Goal: Task Accomplishment & Management: Manage account settings

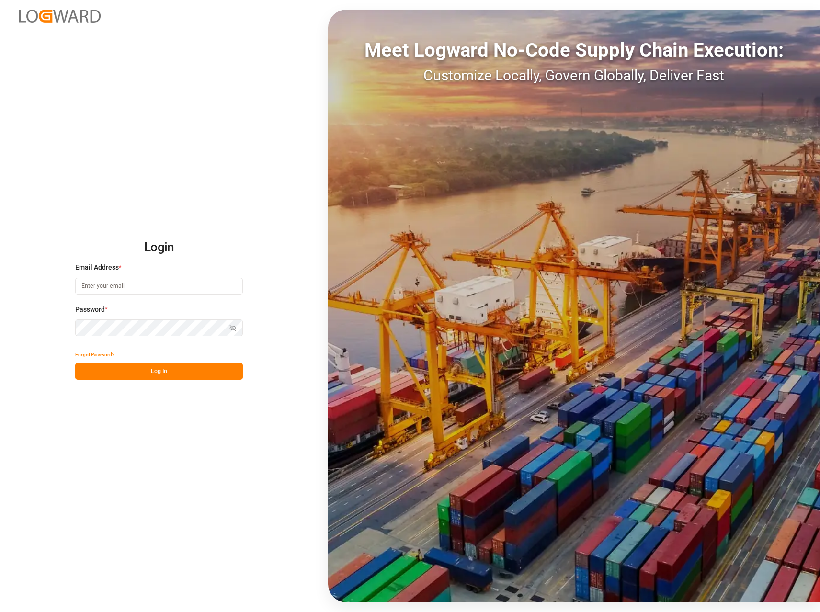
type input "tanja.schoepple@fms-logistics.com"
click at [155, 368] on button "Log In" at bounding box center [159, 371] width 168 height 17
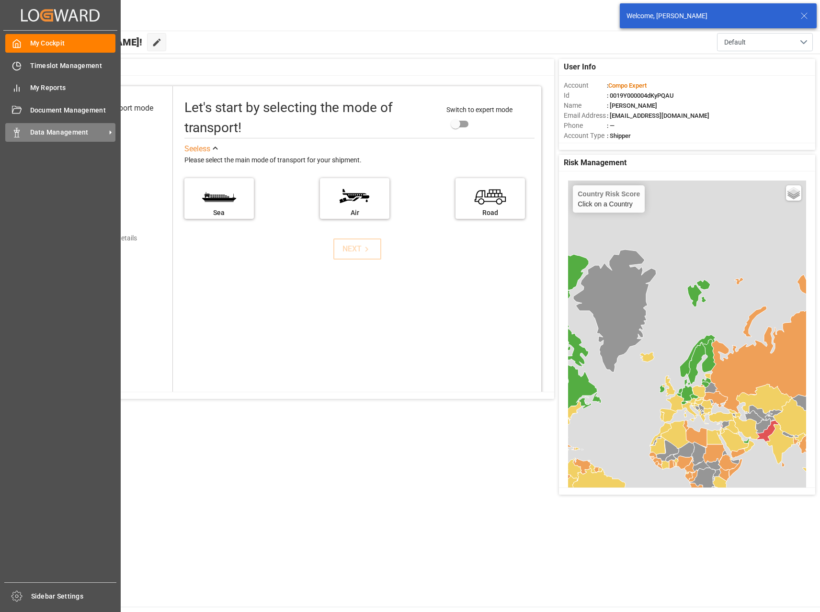
click at [45, 133] on span "Data Management" at bounding box center [68, 132] width 76 height 10
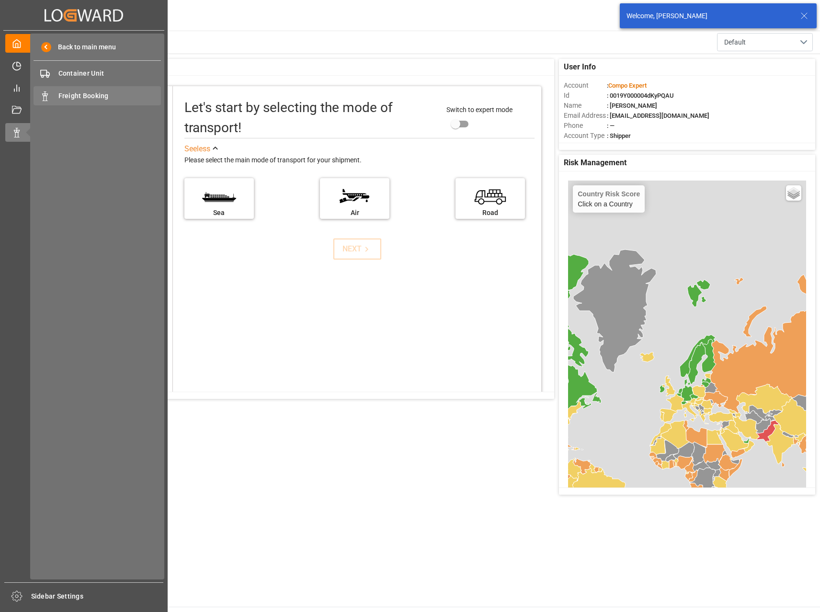
click at [84, 91] on span "Freight Booking" at bounding box center [109, 96] width 103 height 10
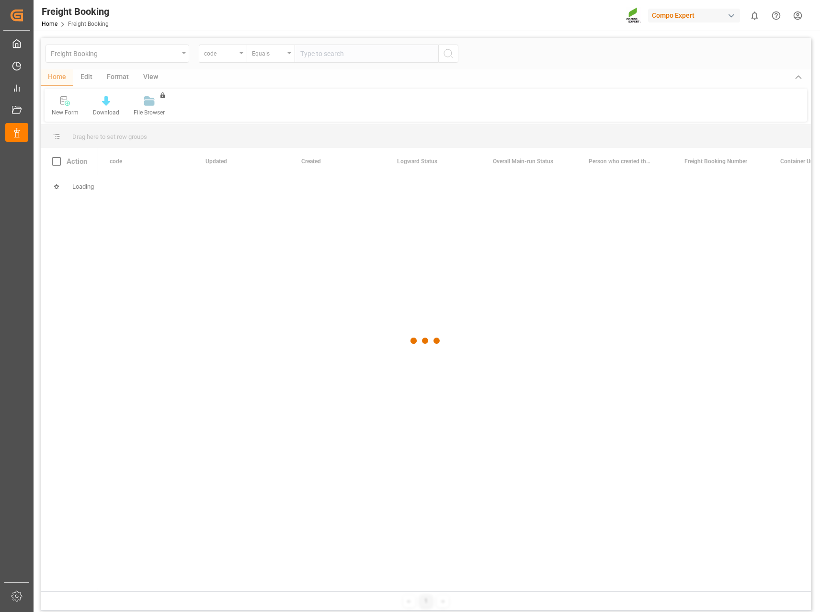
click at [230, 56] on div at bounding box center [426, 341] width 770 height 606
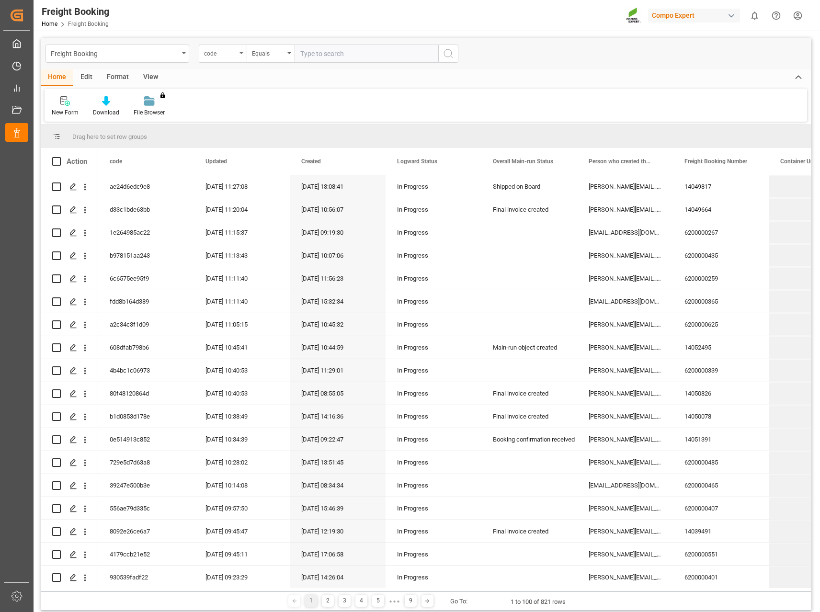
click at [238, 54] on div "code" at bounding box center [223, 54] width 48 height 18
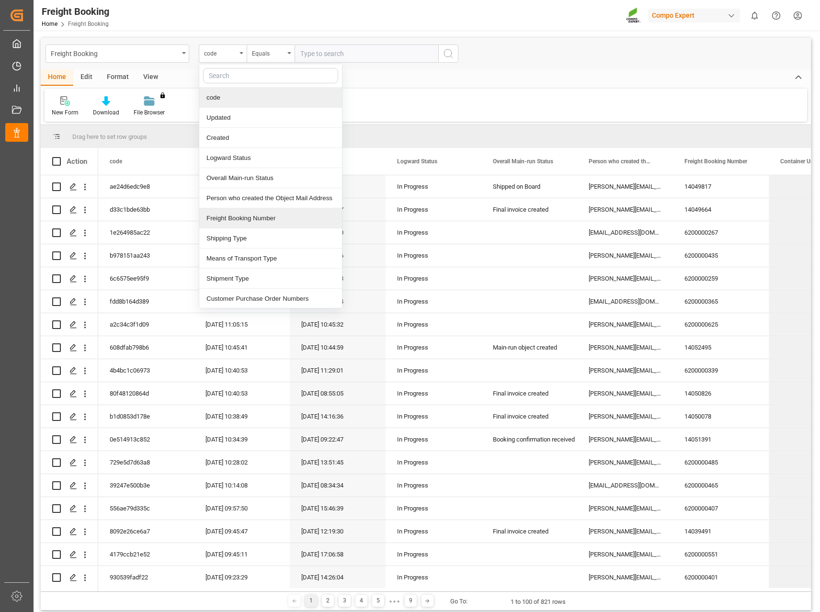
click at [240, 220] on div "Freight Booking Number" at bounding box center [270, 218] width 143 height 20
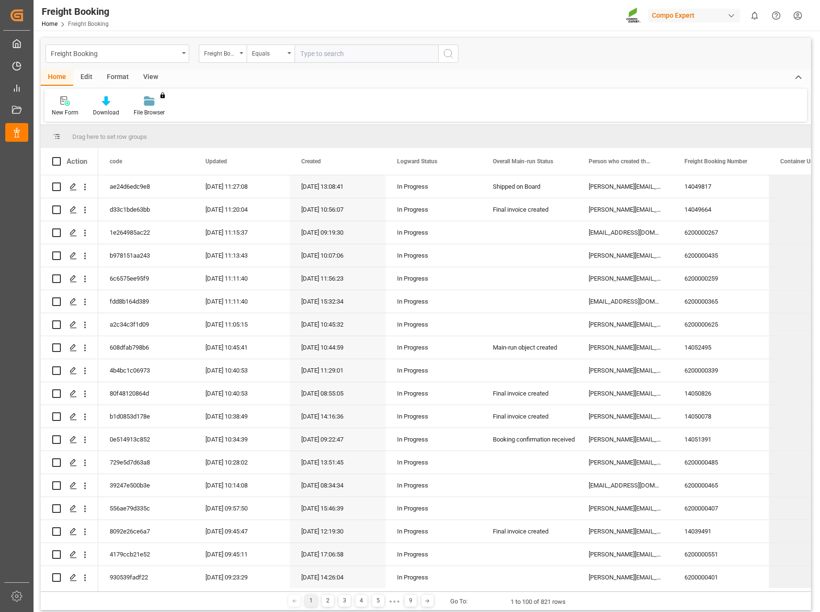
click at [364, 49] on input "text" at bounding box center [366, 54] width 144 height 18
paste input "6200000485"
type input "6200000485"
click at [446, 57] on icon "search button" at bounding box center [447, 53] width 11 height 11
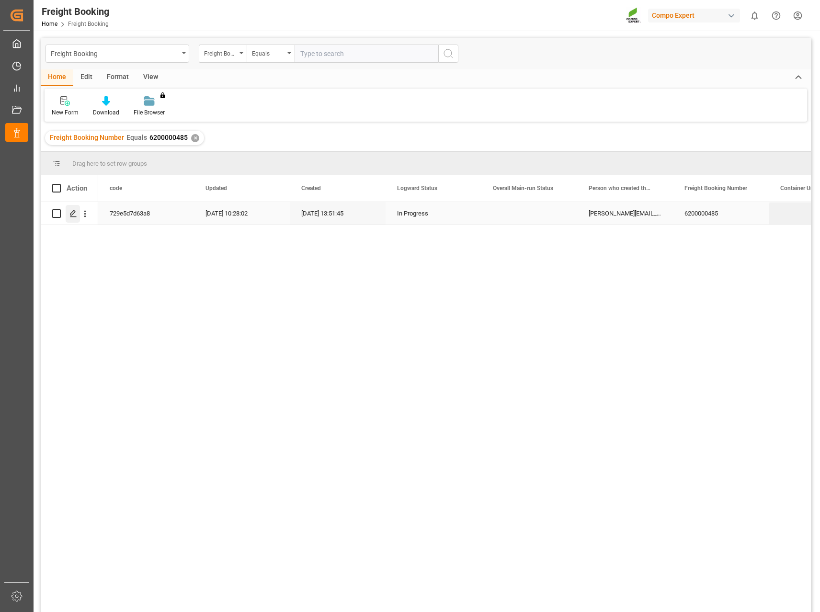
click at [73, 213] on icon "Press SPACE to select this row." at bounding box center [73, 214] width 8 height 8
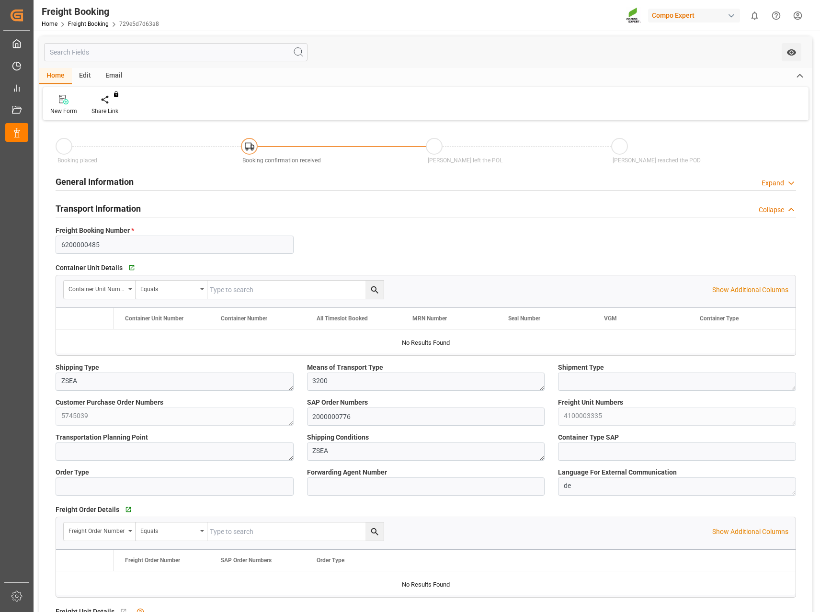
type input "Hapag [PERSON_NAME]"
type input "Hapag Lloyd Aktiengesellschaft"
type input "9723277"
type input "BEANR"
type input "CLSAI"
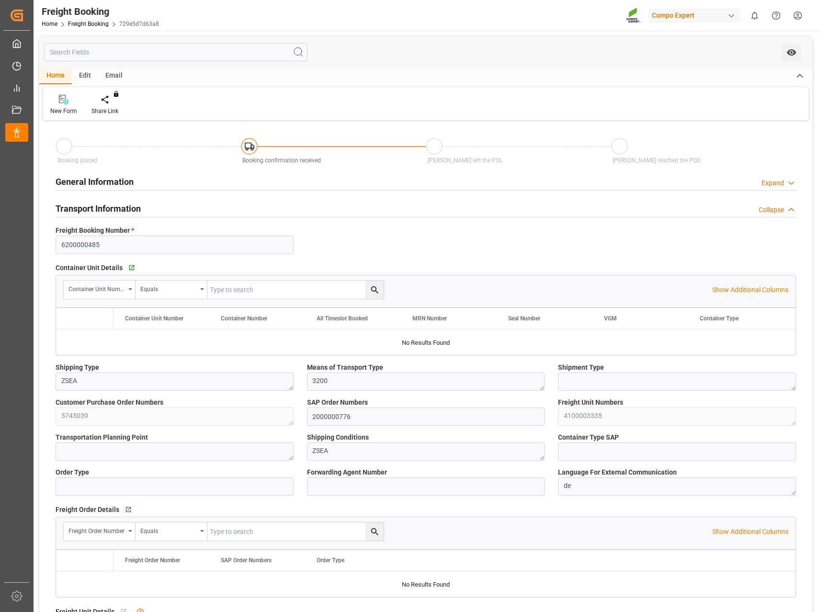
type input "0"
type input "14567.04"
type input "[DATE] 01:00"
type input "[DATE] 00:00"
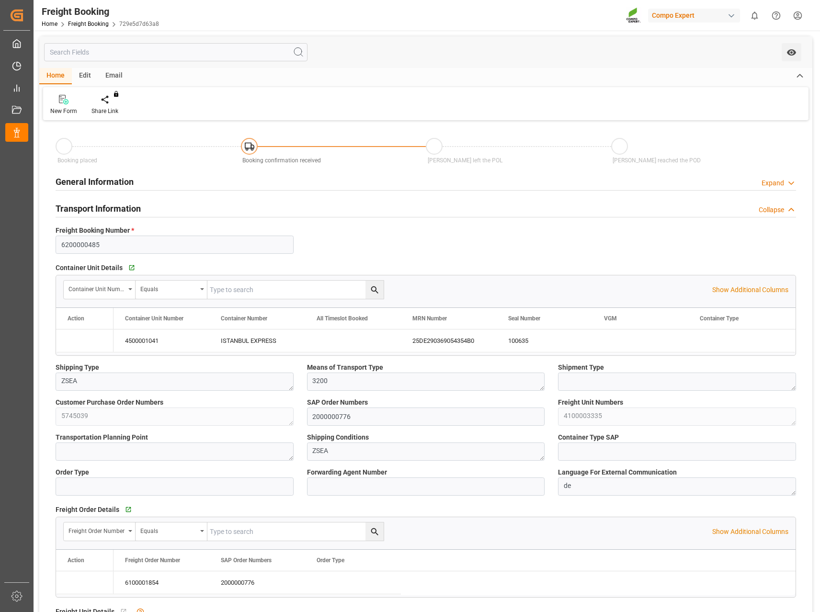
type input "[DATE] 13:51"
type input "[DATE] 17:07"
type input "[DATE] 10:28"
click at [250, 344] on div "ISTANBUL EXPRESS" at bounding box center [257, 340] width 96 height 23
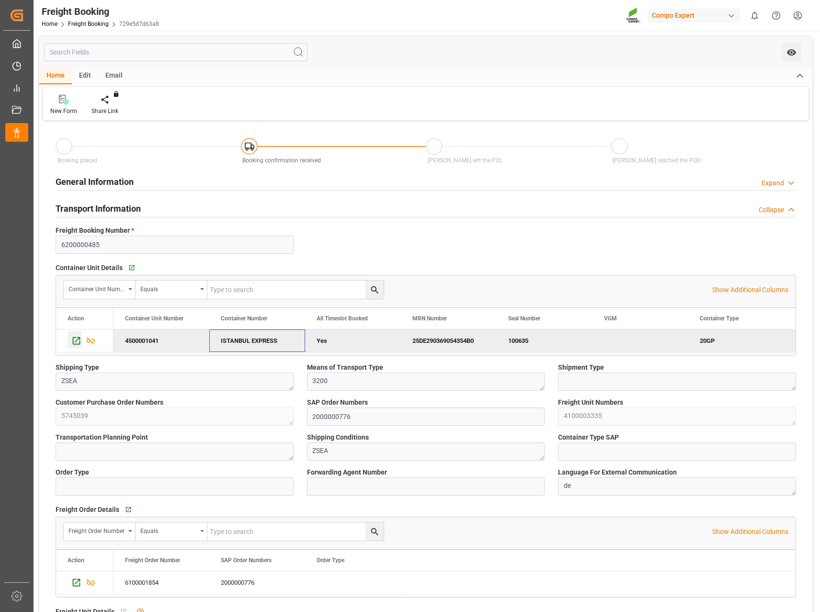
click at [73, 341] on icon "Press SPACE to deselect this row." at bounding box center [77, 341] width 8 height 8
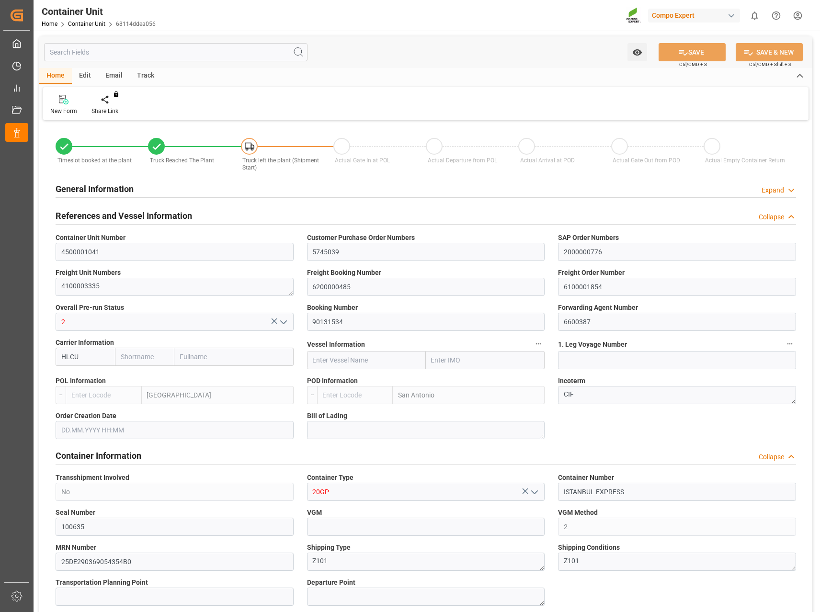
type input "Hapag [PERSON_NAME]"
type input "Hapag Lloyd Aktiengesellschaft"
type input "BEANR"
type input "CLSAI"
type input "7"
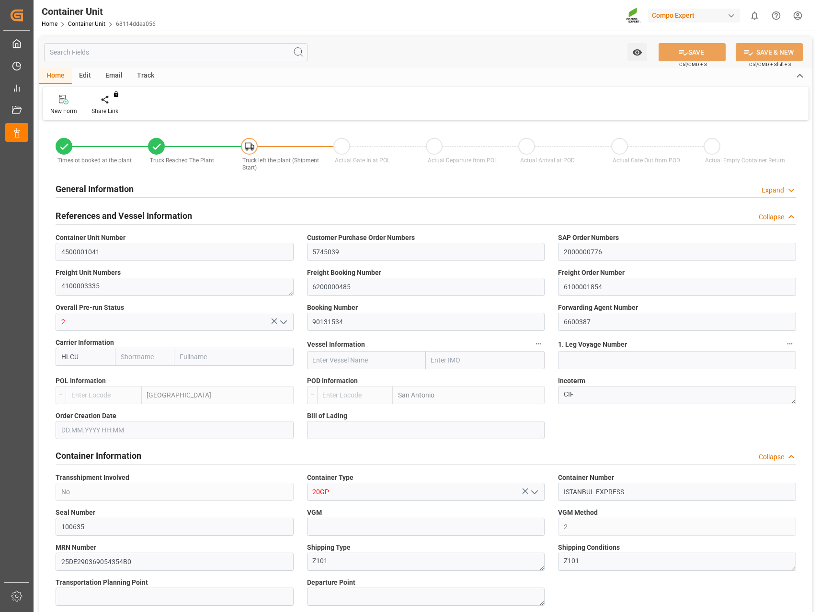
type input "0"
type input "8"
type input "0"
type input "14567.04"
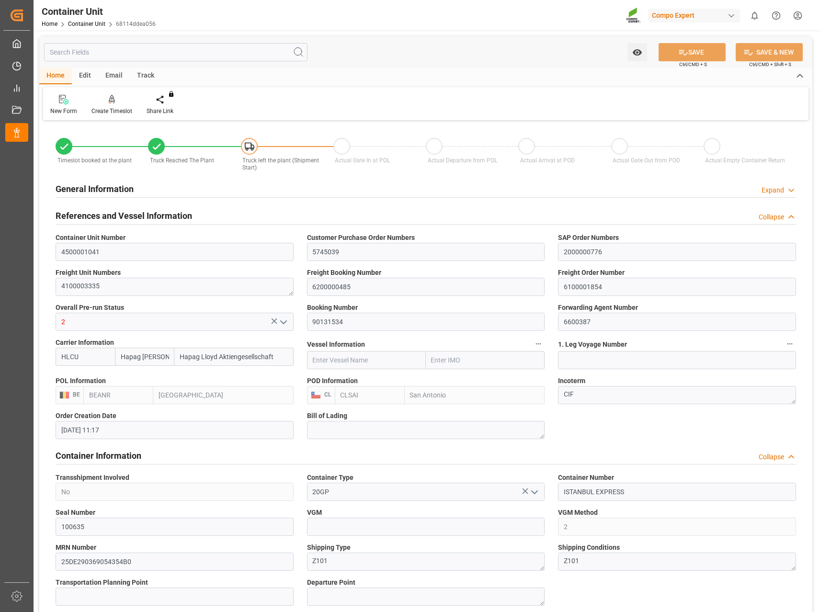
type input "[DATE] 11:17"
type input "[DATE] 11:27"
type input "[DATE] 11:50"
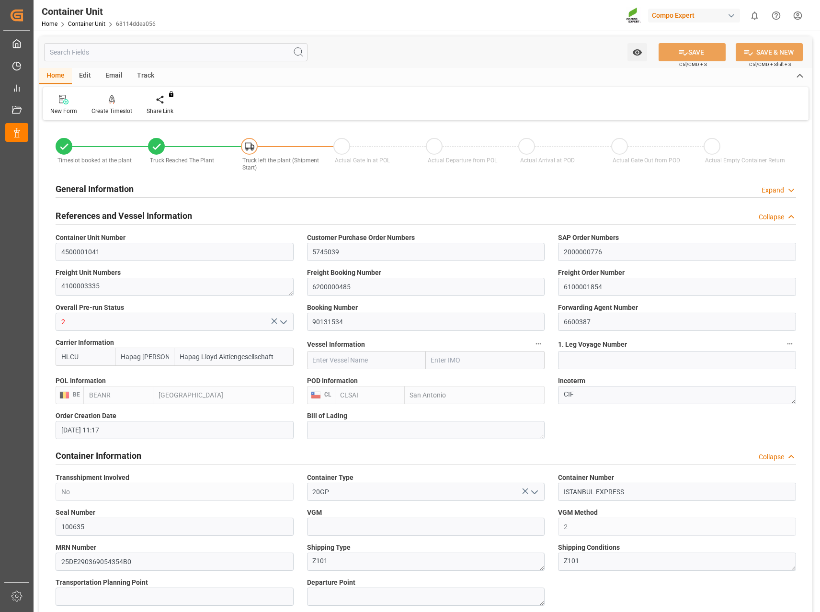
type input "[DATE]"
drag, startPoint x: 652, startPoint y: 493, endPoint x: 545, endPoint y: 479, distance: 107.6
paste input "SEGU1720792"
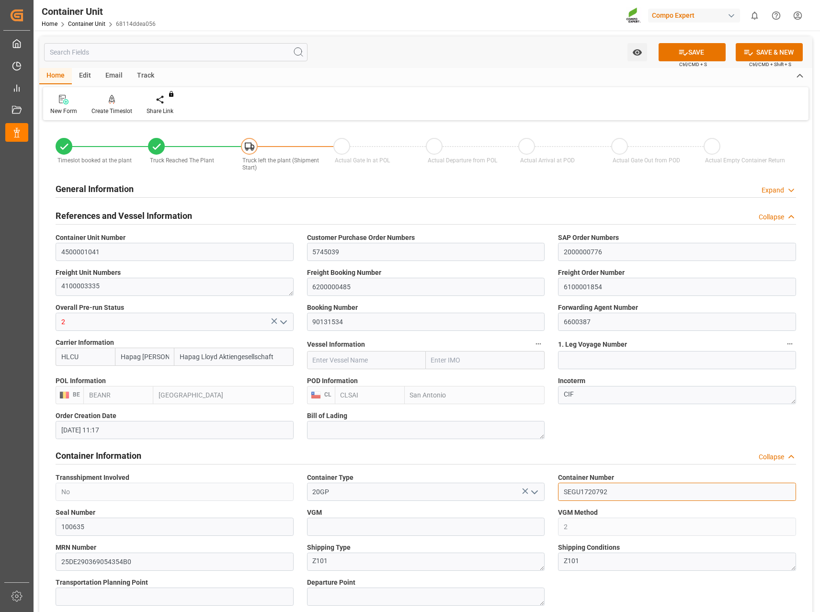
type input "SEGU1720792"
click at [696, 50] on button "SAVE" at bounding box center [691, 52] width 67 height 18
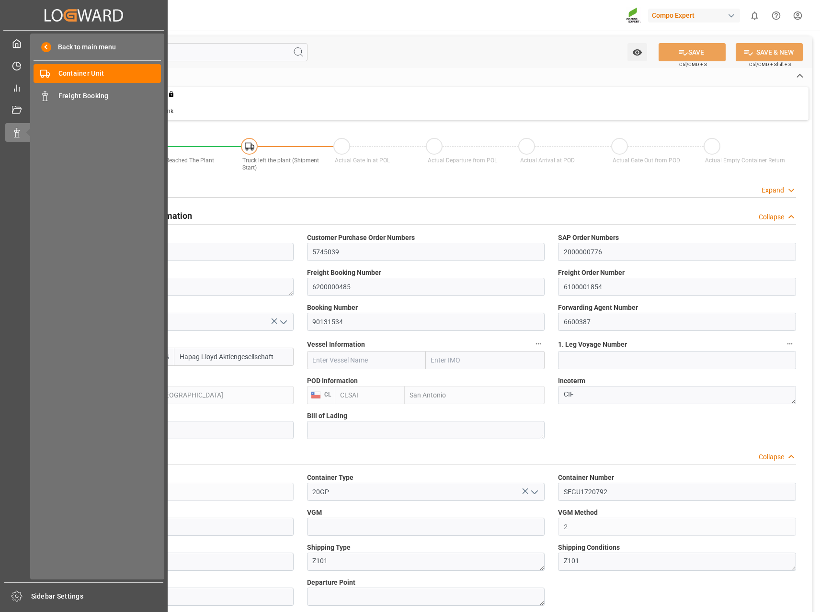
click at [394, 84] on div "Home Edit Email Track New Form Create Timeslot Share Link You don't have permis…" at bounding box center [425, 94] width 773 height 52
click at [90, 95] on span "Freight Booking" at bounding box center [109, 96] width 103 height 10
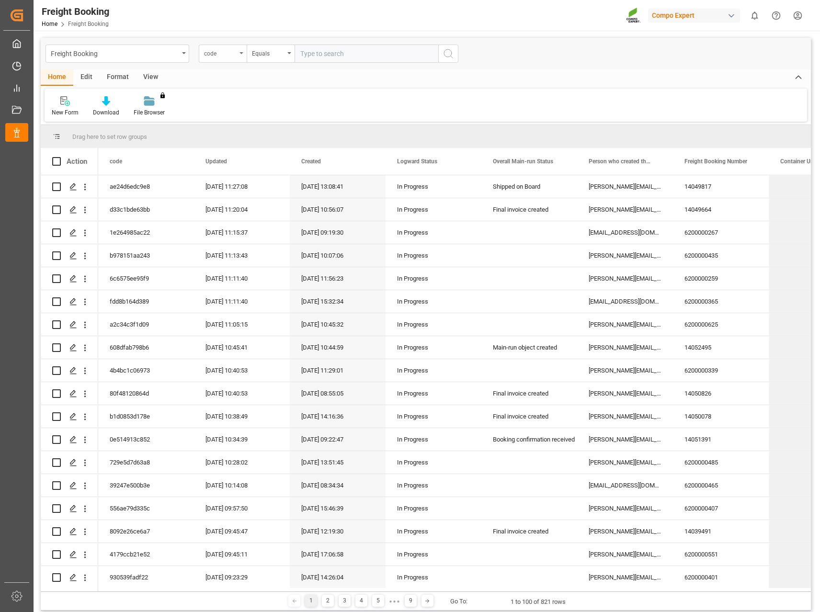
click at [237, 55] on div "code" at bounding box center [223, 54] width 48 height 18
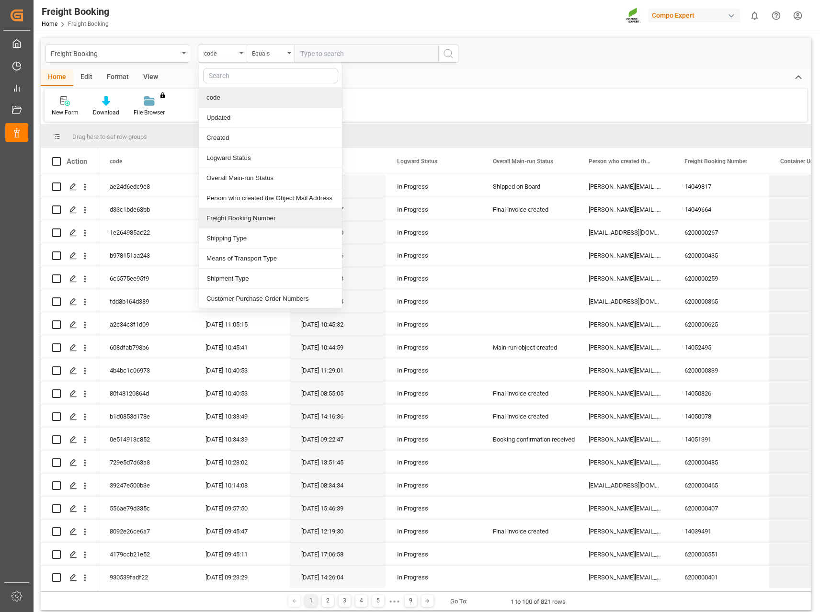
click at [267, 217] on div "Freight Booking Number" at bounding box center [270, 218] width 143 height 20
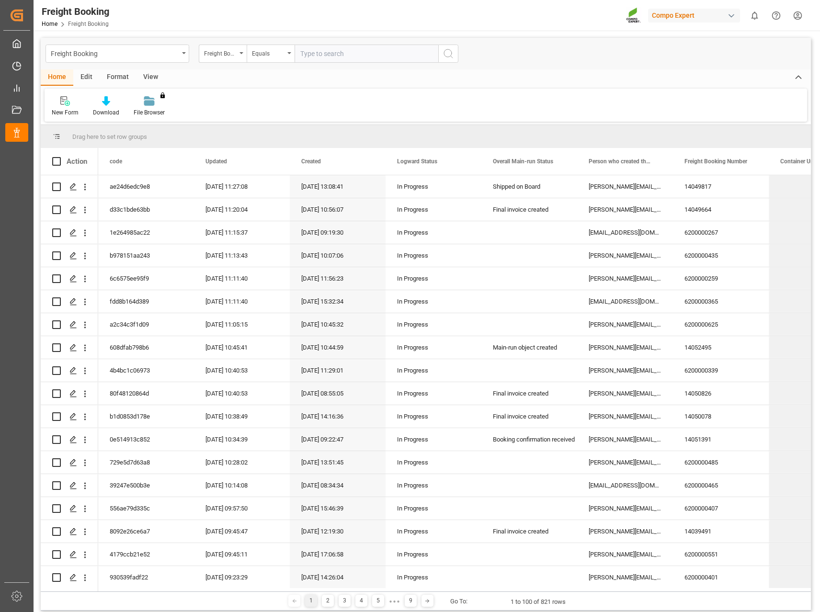
click at [335, 55] on input "text" at bounding box center [366, 54] width 144 height 18
paste input "6200000485"
type input "6200000485"
click at [449, 53] on icon "search button" at bounding box center [447, 53] width 11 height 11
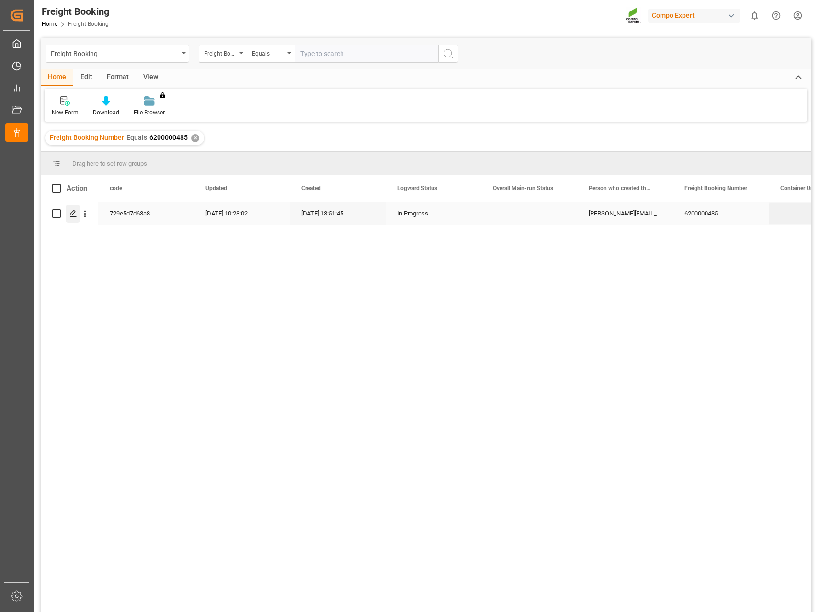
click at [70, 218] on div "Press SPACE to select this row." at bounding box center [73, 214] width 14 height 18
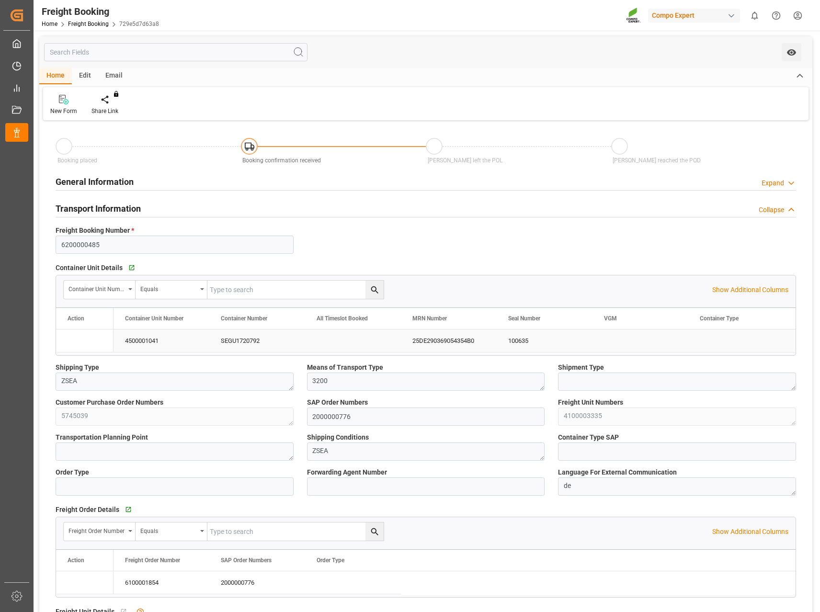
type input "Hapag [PERSON_NAME]"
type input "Hapag Lloyd Aktiengesellschaft"
type input "9723277"
type input "BEANR"
type input "CLSAI"
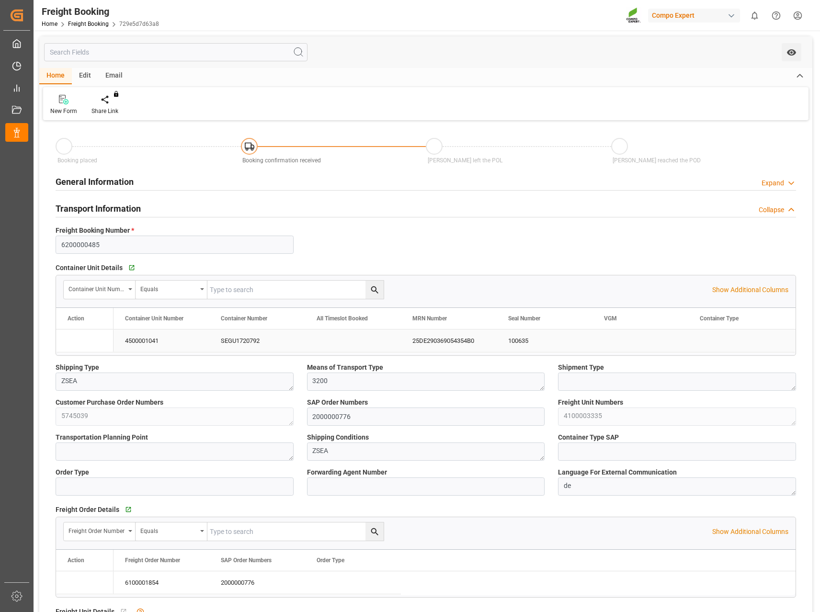
type input "0"
type input "14567.04"
type input "[DATE] 01:00"
type input "[DATE] 00:00"
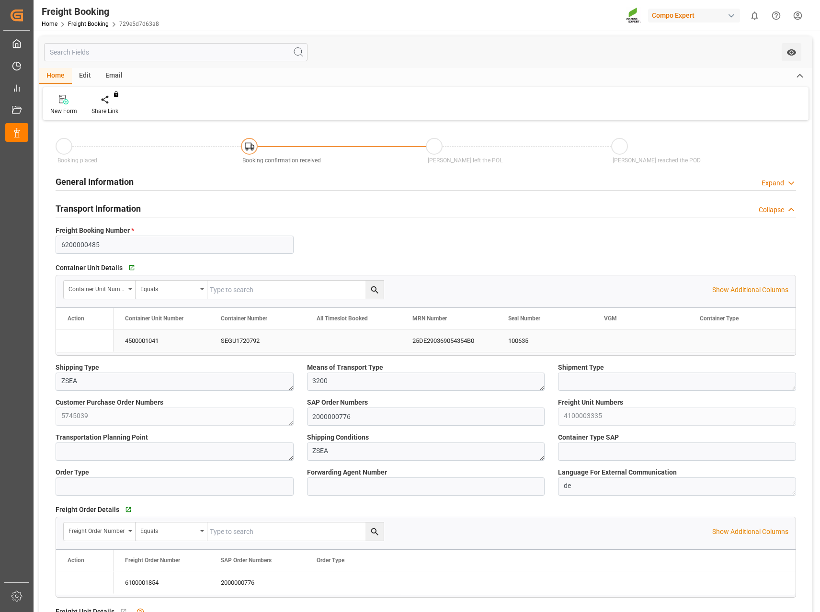
type input "[DATE] 13:51"
type input "[DATE] 17:07"
type input "[DATE] 10:28"
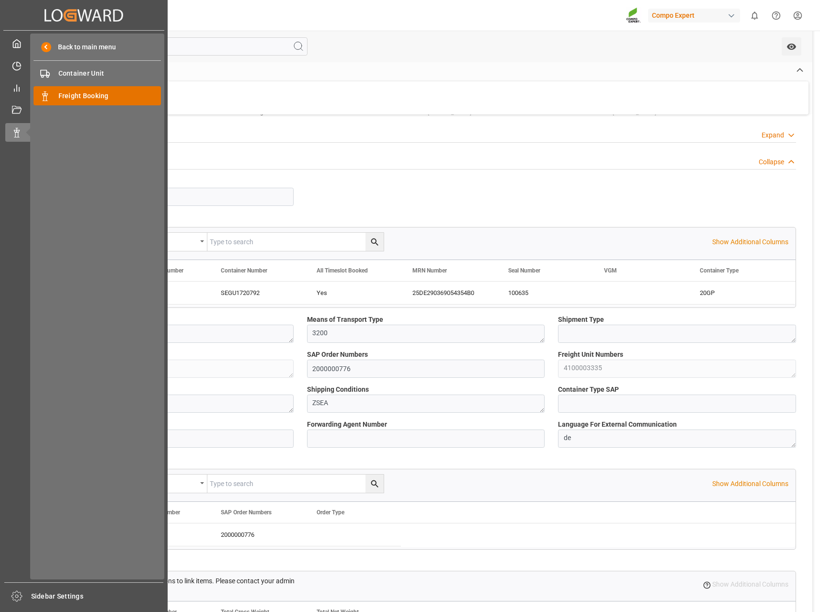
click at [73, 98] on span "Freight Booking" at bounding box center [109, 96] width 103 height 10
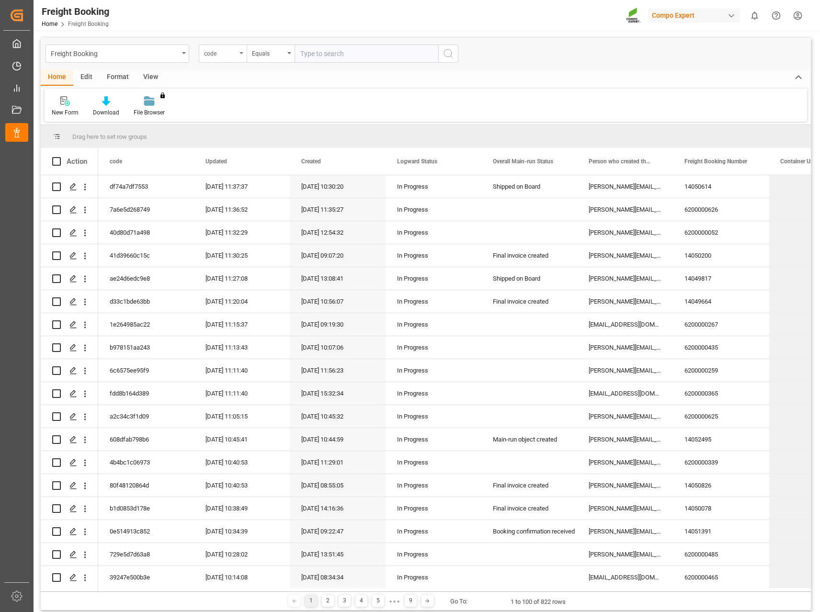
click at [215, 52] on div "code" at bounding box center [220, 52] width 33 height 11
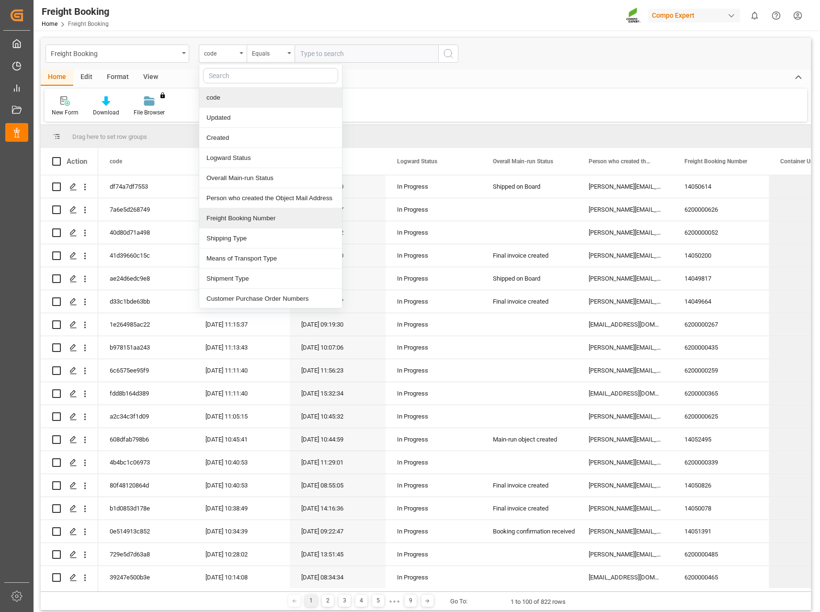
drag, startPoint x: 246, startPoint y: 212, endPoint x: 343, endPoint y: 106, distance: 143.7
click at [247, 213] on div "Freight Booking Number" at bounding box center [270, 218] width 143 height 20
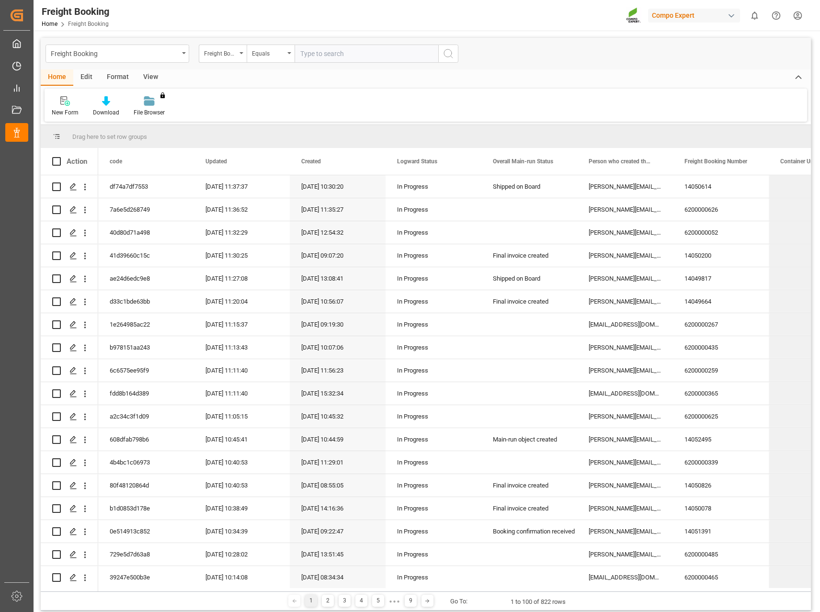
click at [371, 54] on input "text" at bounding box center [366, 54] width 144 height 18
paste input "6200000410"
type input "6200000410"
click at [448, 54] on icon "search button" at bounding box center [447, 53] width 11 height 11
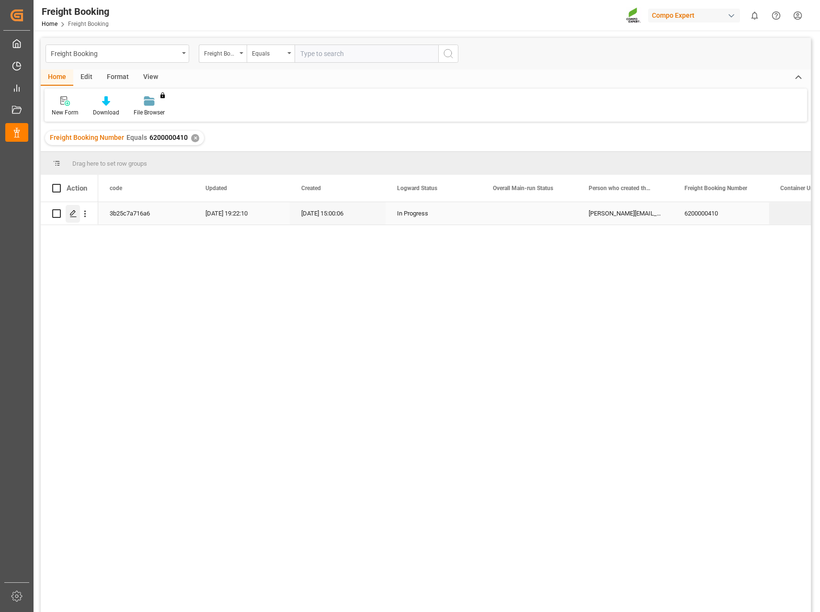
click at [75, 218] on div "Press SPACE to select this row." at bounding box center [73, 214] width 14 height 18
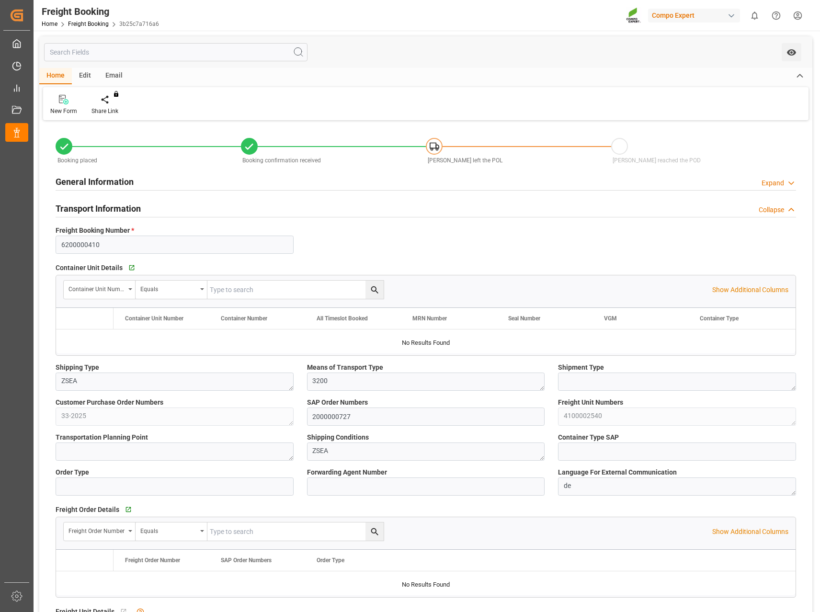
type input "Hapag [PERSON_NAME]"
type input "Hapag Lloyd Aktiengesellschaft"
type input "9723277"
type input "9777606"
type input "BEANR"
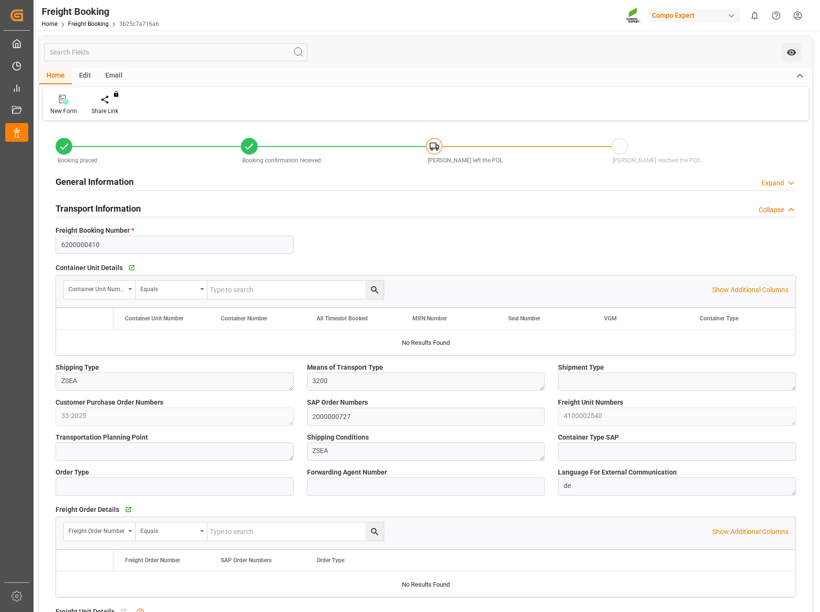
type input "ECPSJ"
type input "0"
type input "14240"
type input "[DATE] 01:00"
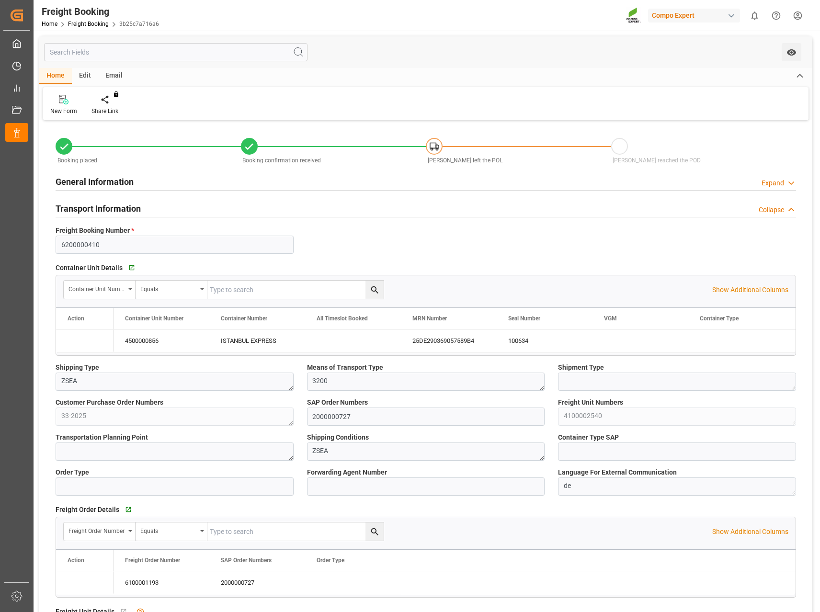
type input "[DATE] 08:00"
type input "[DATE] 02:00"
type input "[DATE] 17:00"
type input "[DATE] 15:00"
type input "[DATE] 14:22"
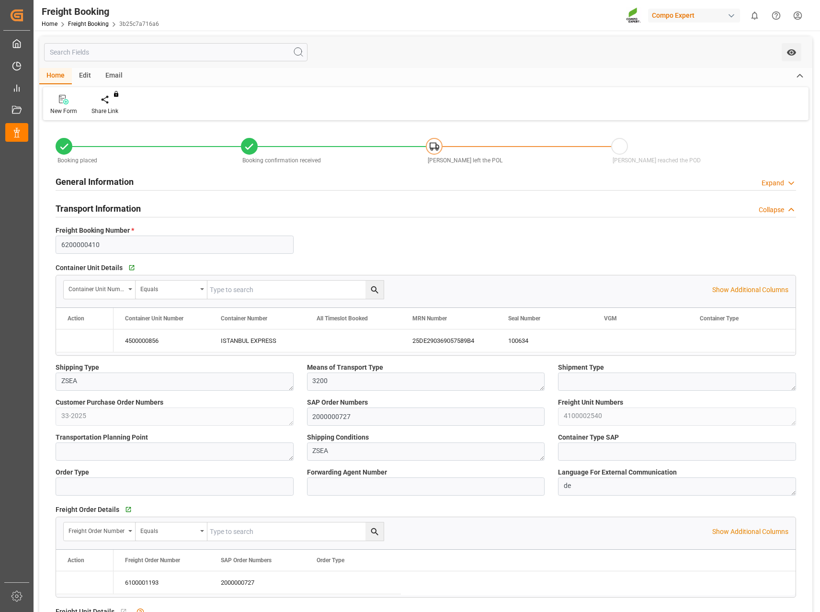
type input "[DATE] 14:22"
type input "[DATE] 10:50"
click at [79, 343] on icon "Press SPACE to select this row." at bounding box center [77, 341] width 8 height 8
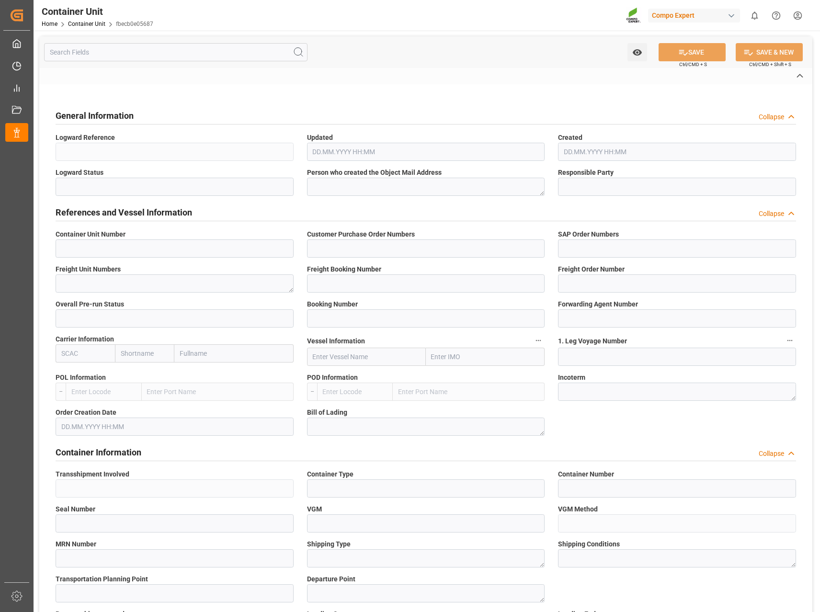
type input "4500000856"
type input "33-2025"
type input "2000000727"
type textarea "4100002540"
type input "6200000410"
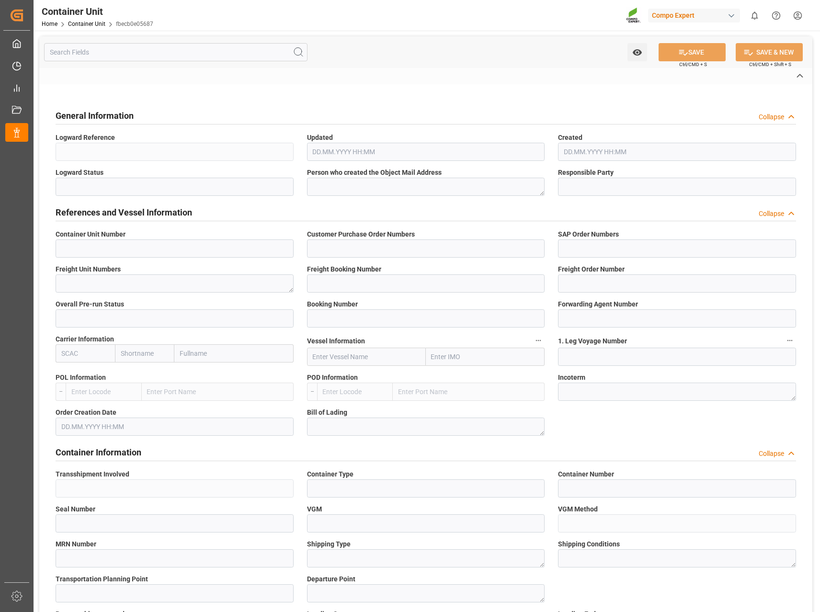
type input "6100001193"
type input "2"
type input "33745569"
type input "6600387"
type input "HLCU"
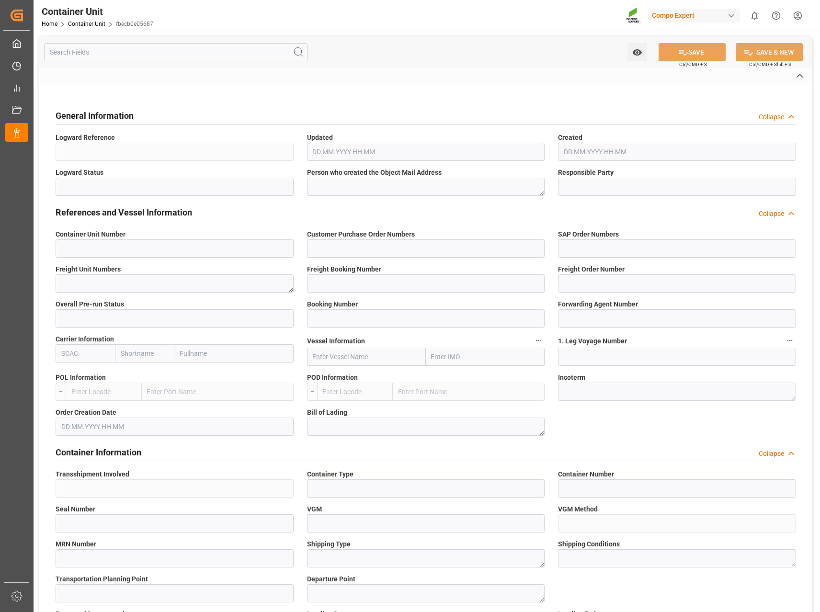
type input "CALLAO EXPRESS"
type input "5233S"
type input "[GEOGRAPHIC_DATA]"
type input "Posorja"
type textarea "CIF"
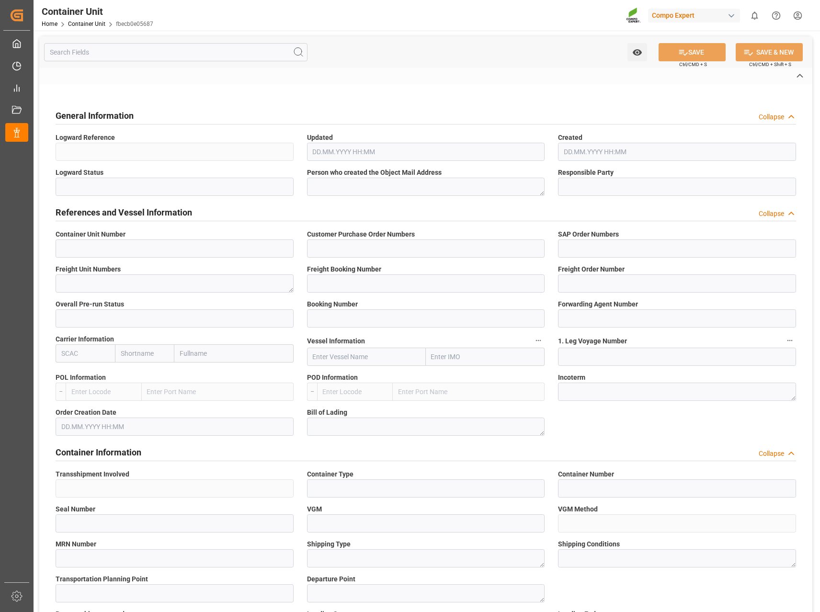
type input "No"
type input "20GP"
type input "ISTANBUL EXPRESS"
type input "100634"
type input "2"
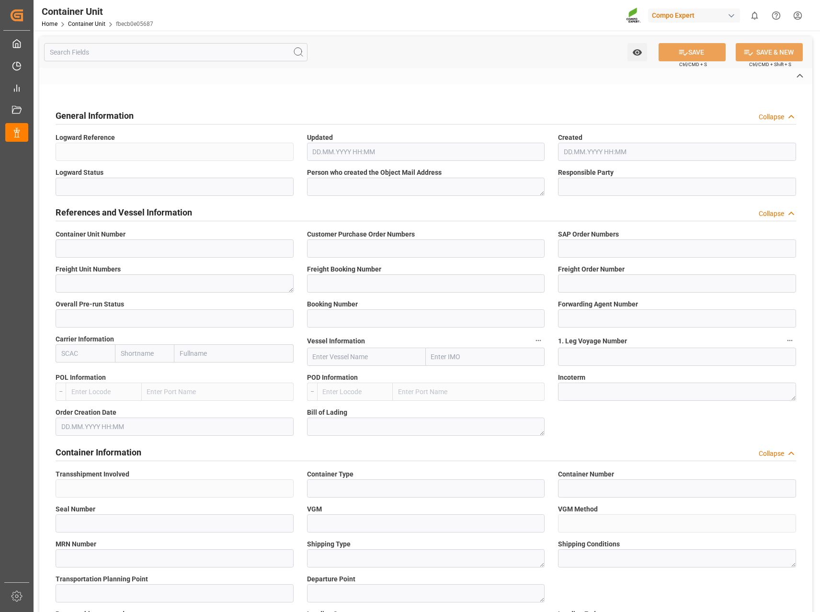
type input "25DE290369057589B4"
type textarea "Z101"
type textarea "170102"
type input "Ecuador"
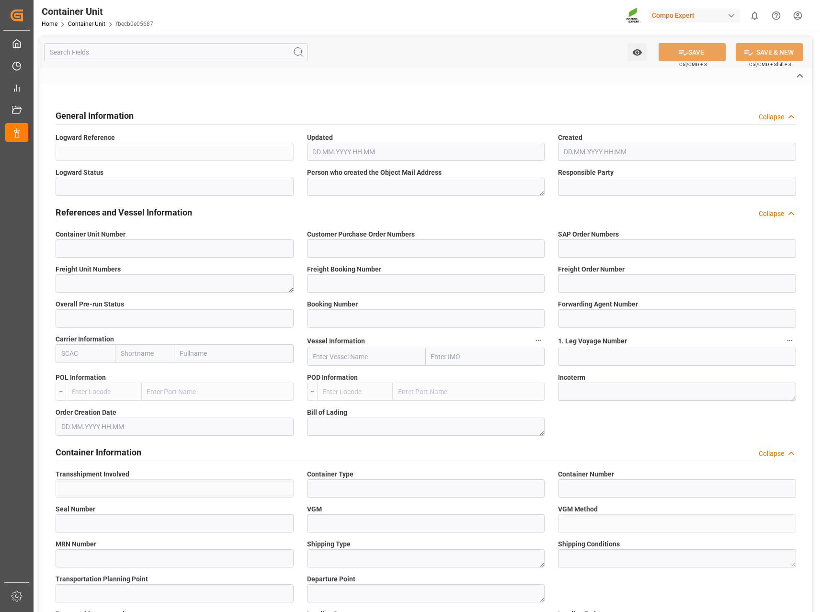
type input "EUR"
type textarea "3200"
type textarea "BFL Ca SL 200L (x4) CL,ES,LAT MTO;VITA RZ O 1000L IBC MTO"
type textarea "1694202512;4268002500"
type input "ANTWERPEN"
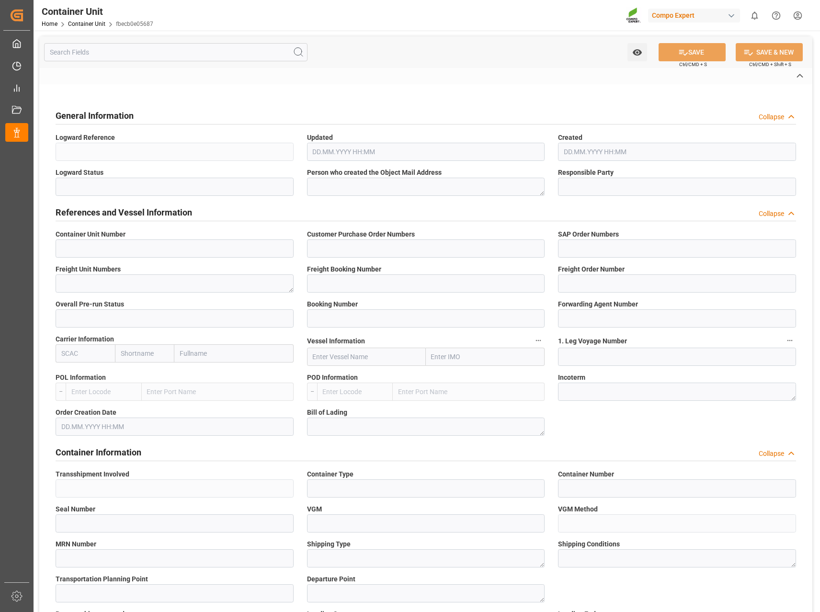
type input "POSORJA"
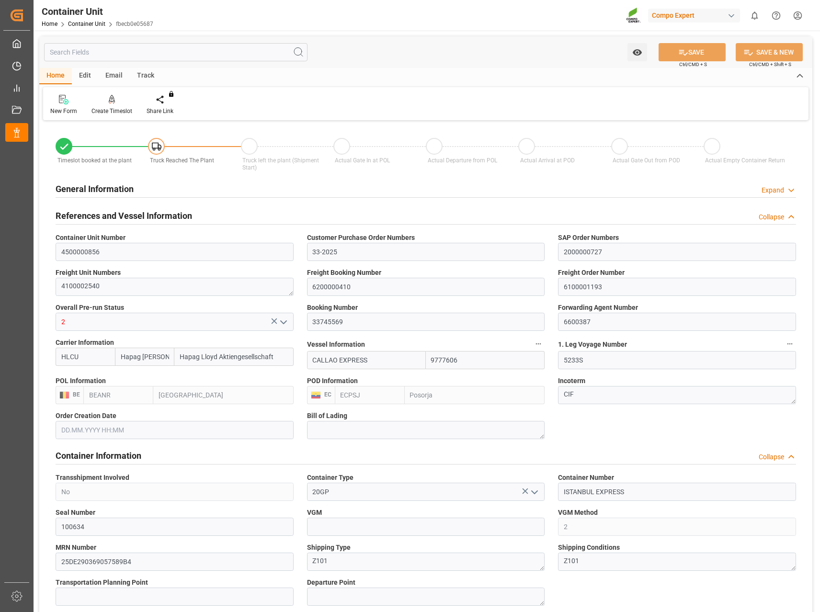
type input "Hapag [PERSON_NAME]"
type input "Hapag Lloyd Aktiengesellschaft"
type input "9777606"
type input "BEANR"
type input "ECPSJ"
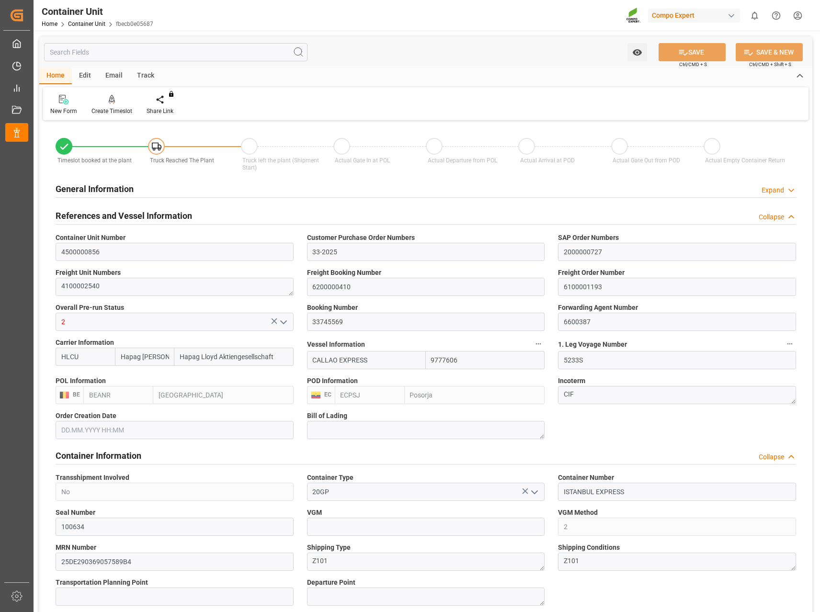
type input "9"
type input "0"
type input "9"
type input "0"
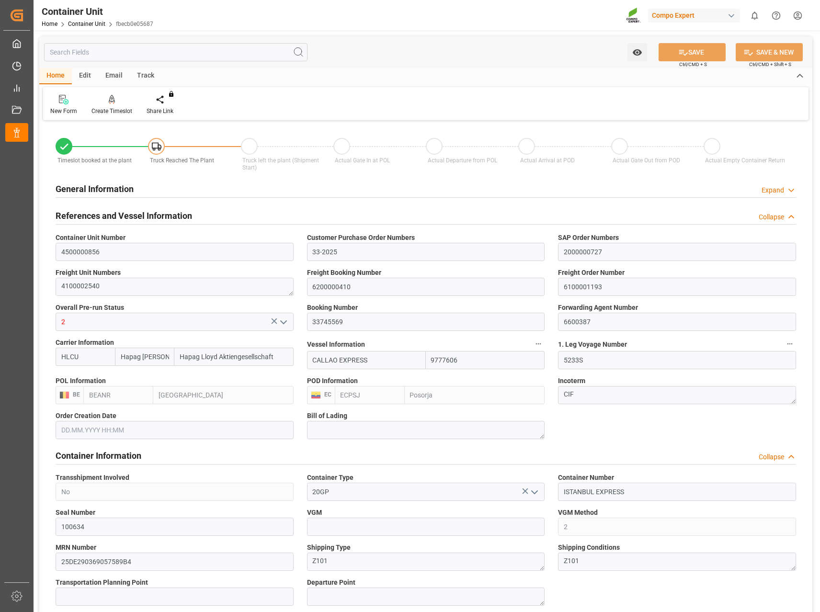
type input "14240"
type input "BEANR"
type input "ECPSJ"
type input "14.08.2025 15:54"
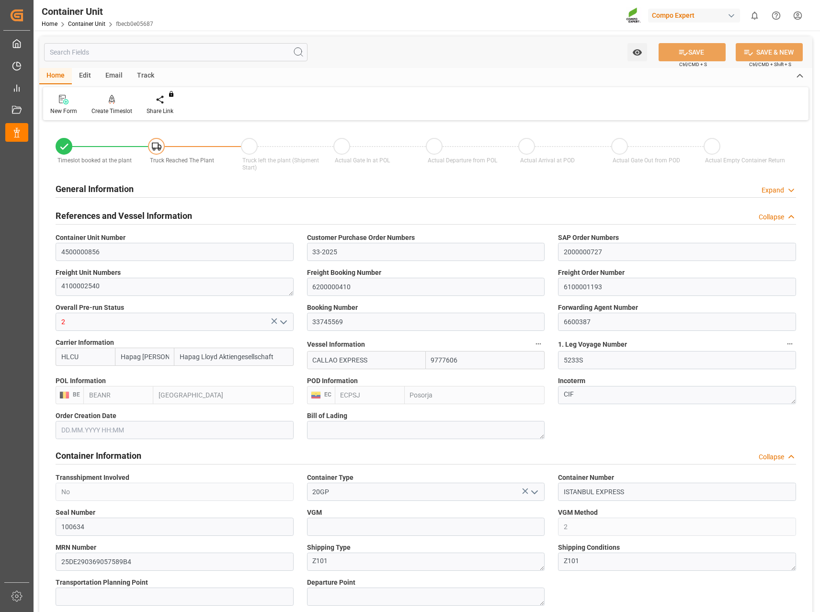
type input "[DATE]"
type input "[DATE] 02:00"
type input "[DATE] 17:00"
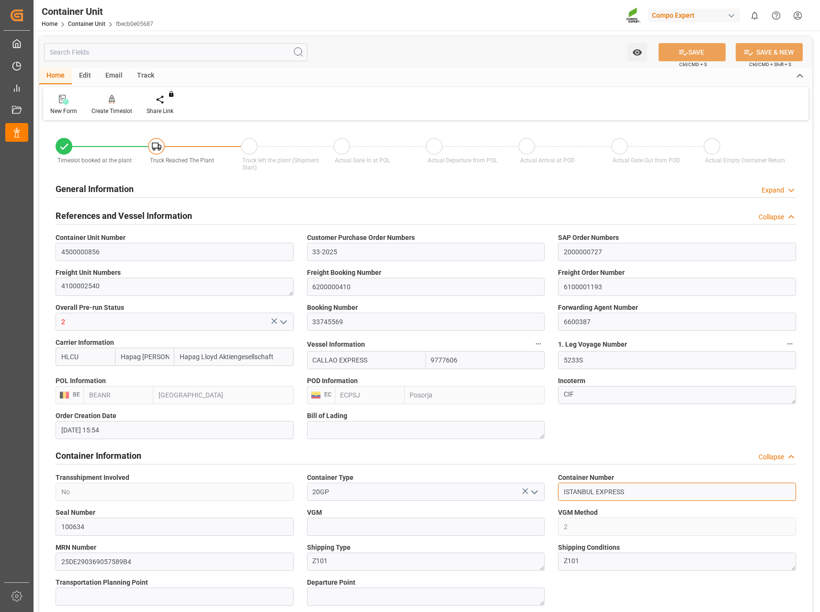
drag, startPoint x: 653, startPoint y: 492, endPoint x: 551, endPoint y: 493, distance: 101.5
click at [551, 493] on div "Container Number ISTANBUL EXPRESS" at bounding box center [676, 486] width 251 height 35
paste input "TCLU2839759"
type input "TCLU2839759"
click at [690, 48] on button "SAVE" at bounding box center [691, 52] width 67 height 18
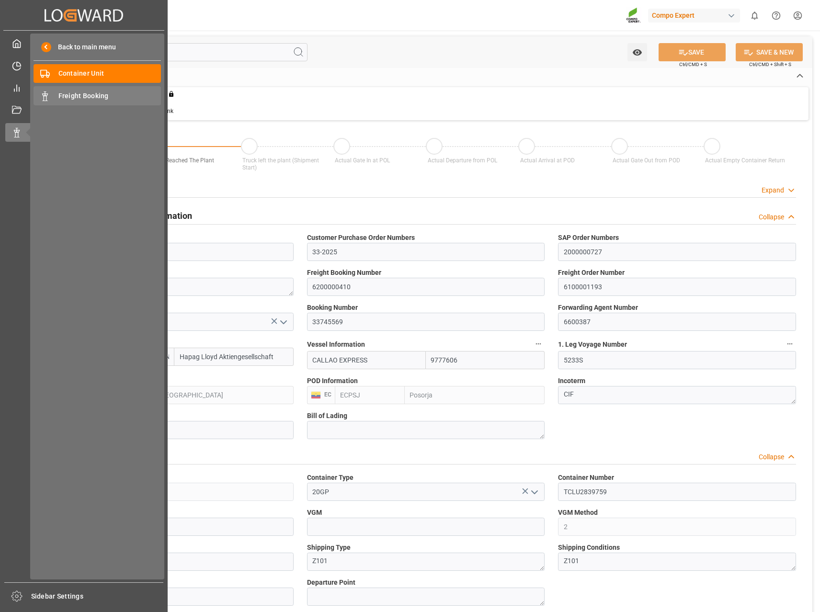
click at [87, 88] on div "Freight Booking Freight Booking" at bounding box center [97, 95] width 127 height 19
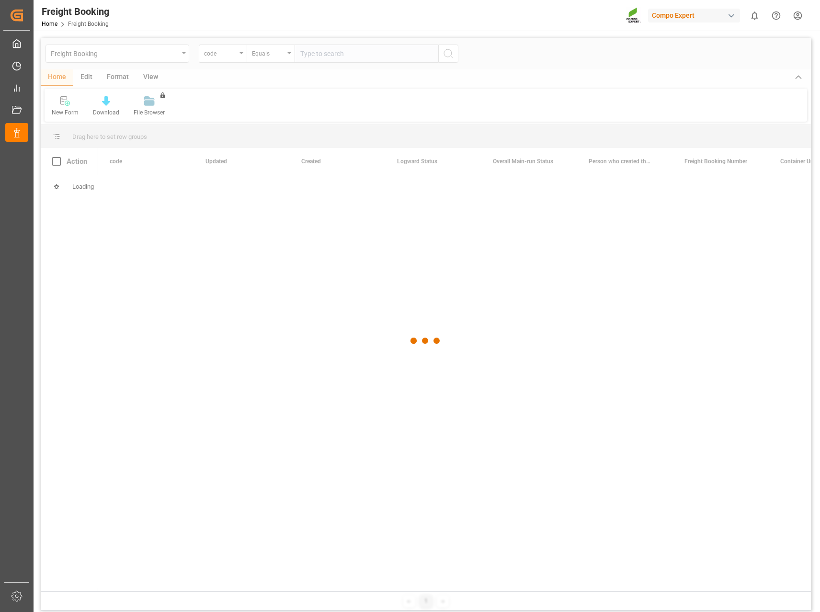
click at [227, 57] on div at bounding box center [426, 341] width 770 height 606
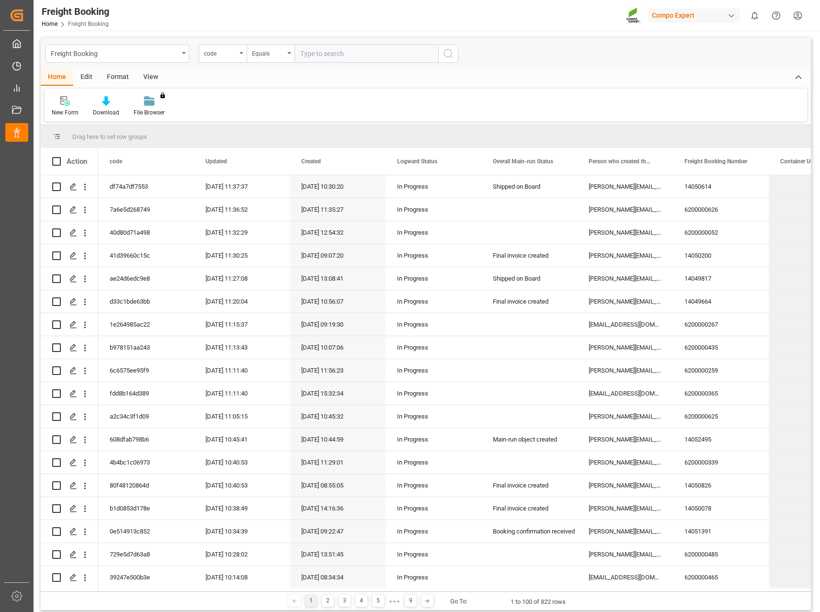
click at [228, 58] on div "code" at bounding box center [223, 54] width 48 height 18
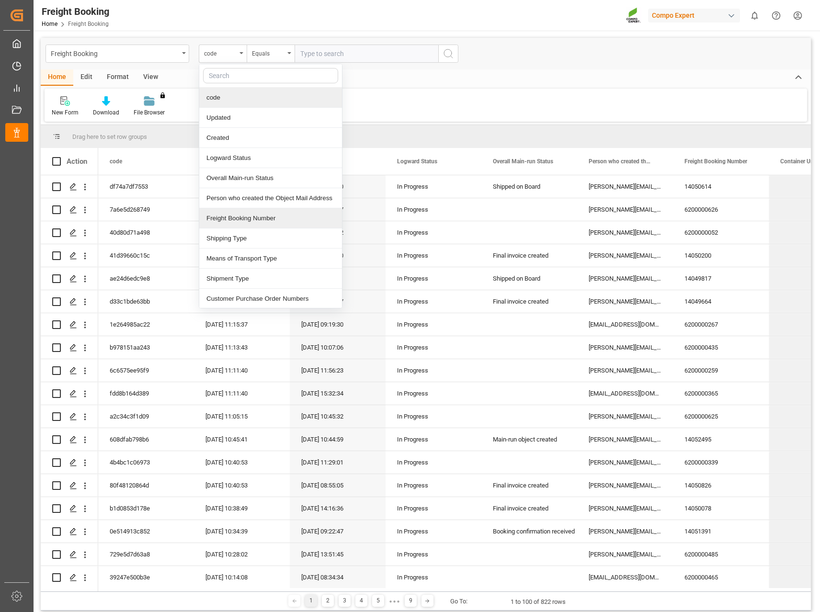
click at [243, 214] on div "Freight Booking Number" at bounding box center [270, 218] width 143 height 20
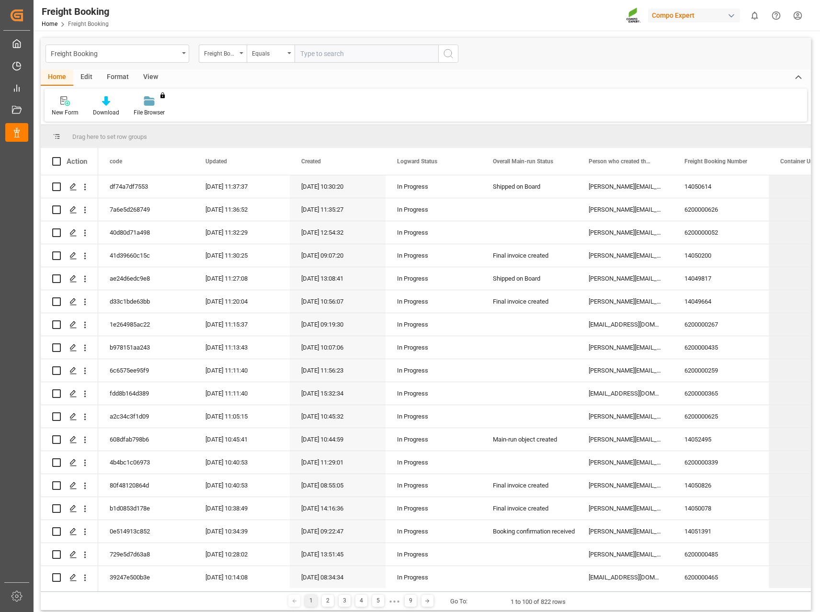
click at [327, 52] on input "text" at bounding box center [366, 54] width 144 height 18
paste input "6200000410"
type input "6200000410"
click at [448, 50] on icon "search button" at bounding box center [447, 53] width 11 height 11
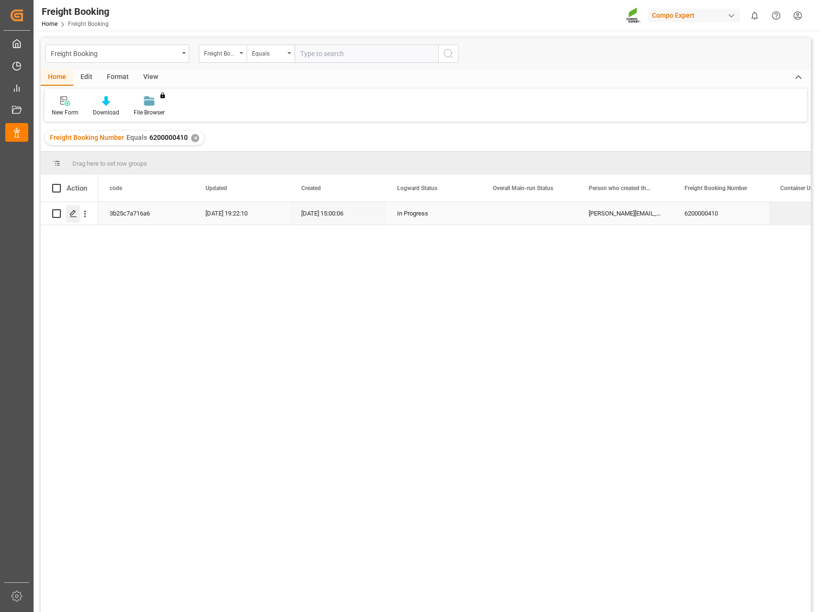
click at [73, 218] on div "Press SPACE to select this row." at bounding box center [73, 214] width 14 height 18
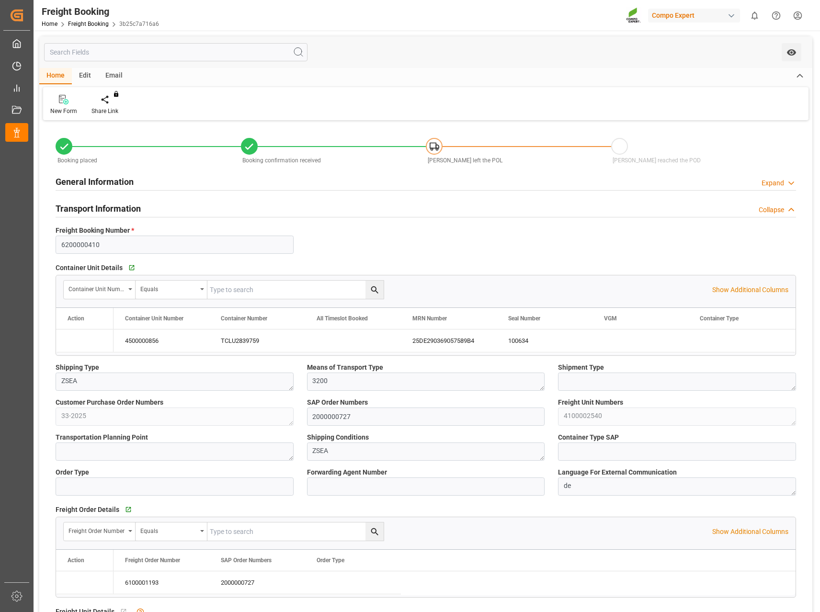
type input "Hapag [PERSON_NAME]"
type input "Hapag Lloyd Aktiengesellschaft"
type input "9723277"
type input "9777606"
type input "BEANR"
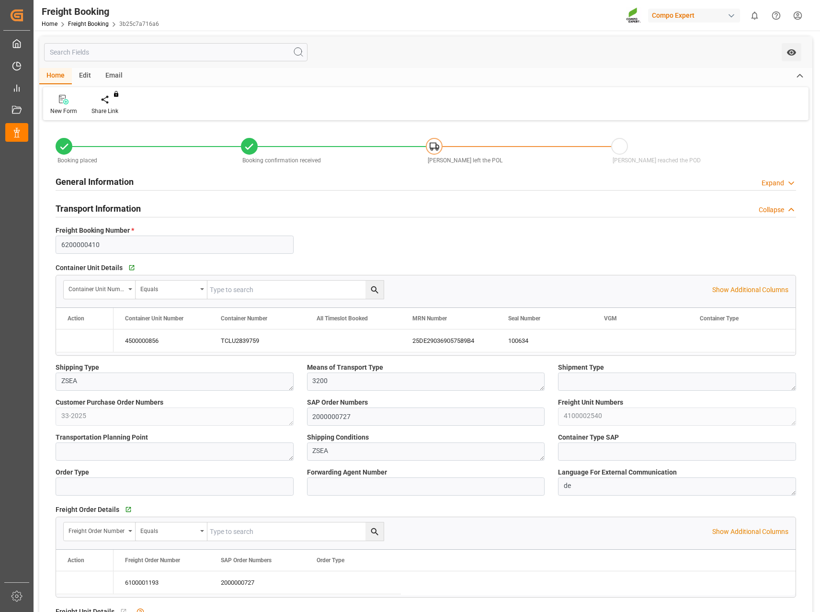
type input "ECPSJ"
type input "0"
type input "14240"
type input "[DATE] 01:00"
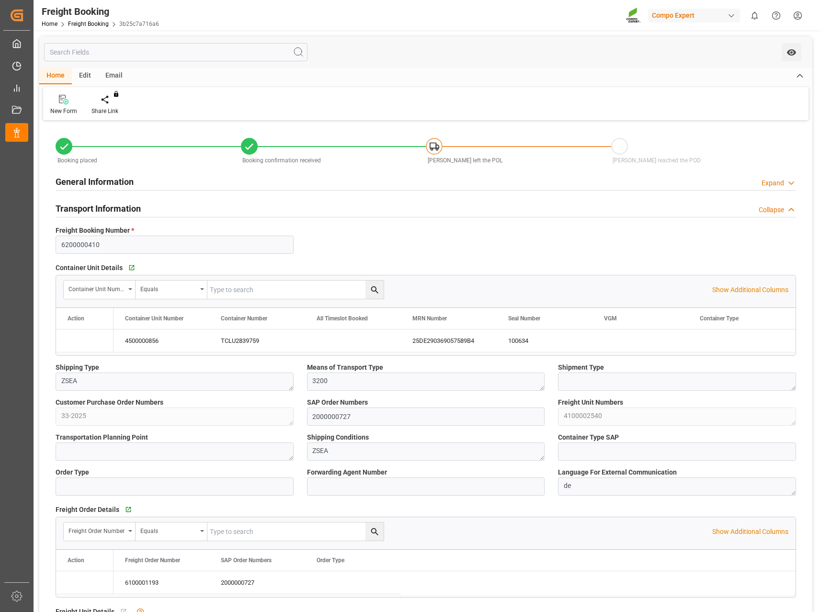
type input "[DATE] 08:00"
type input "[DATE] 02:00"
type input "[DATE] 17:00"
type input "[DATE] 15:00"
type input "[DATE] 14:22"
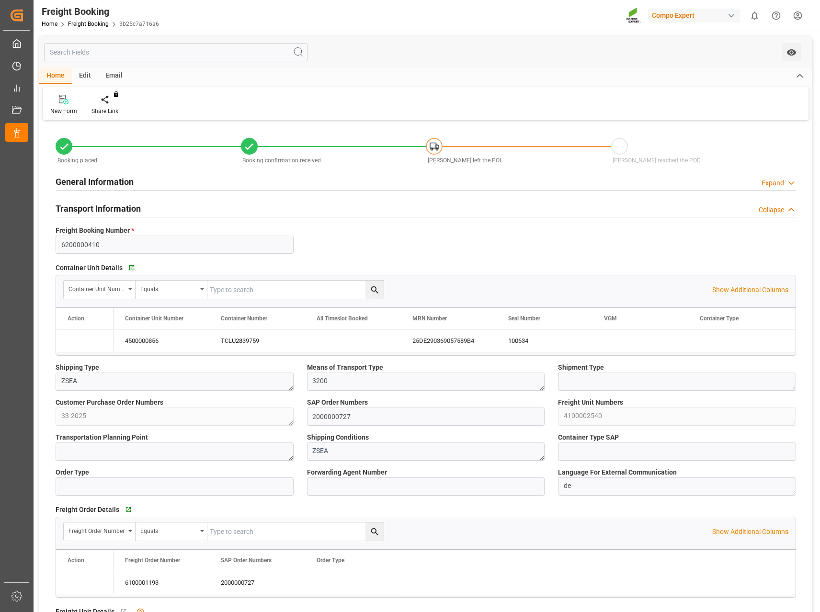
type input "[DATE] 14:22"
type input "[DATE] 10:50"
click at [794, 10] on html "Created by potrace 1.15, written by Peter Selinger 2001-2017 Created by potrace…" at bounding box center [410, 306] width 820 height 612
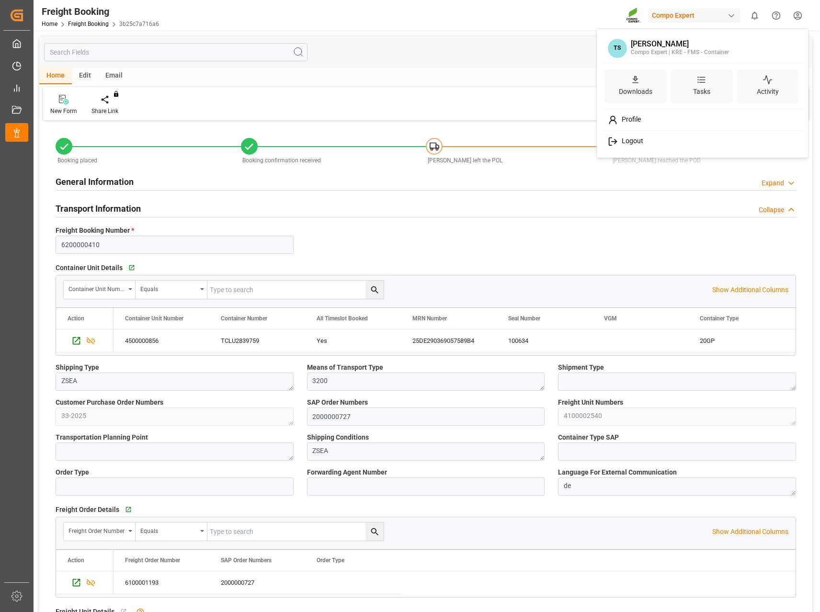
click at [637, 147] on div "Logout" at bounding box center [702, 142] width 196 height 18
